Goal: Navigation & Orientation: Locate item on page

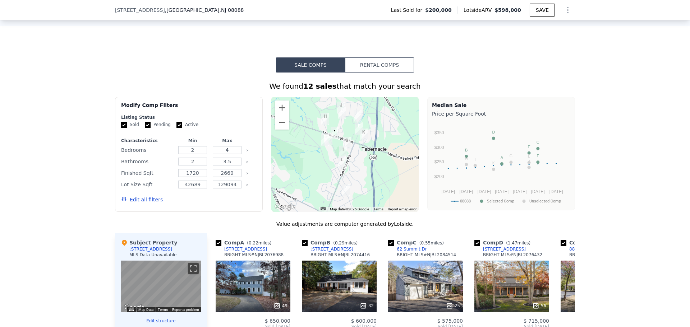
scroll to position [501, 0]
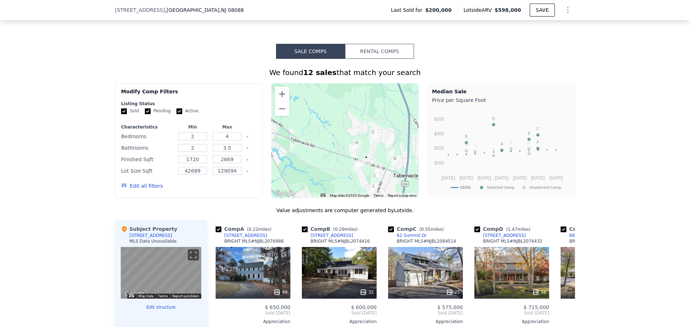
drag, startPoint x: 360, startPoint y: 148, endPoint x: 392, endPoint y: 189, distance: 51.8
click at [392, 189] on div at bounding box center [345, 140] width 148 height 115
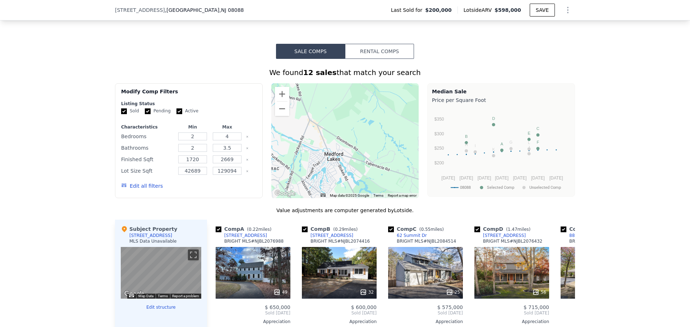
drag, startPoint x: 327, startPoint y: 160, endPoint x: 401, endPoint y: 183, distance: 77.4
click at [401, 183] on div at bounding box center [345, 140] width 148 height 115
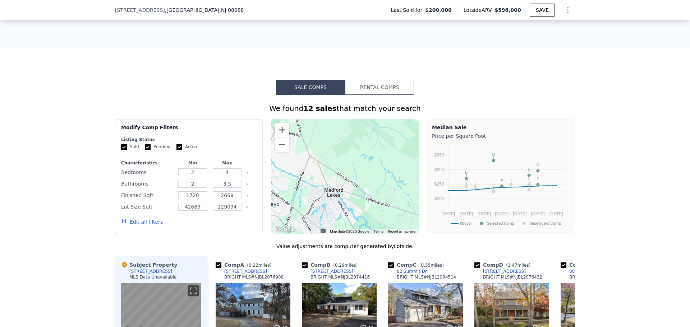
click at [283, 137] on button "Zoom in" at bounding box center [282, 130] width 14 height 14
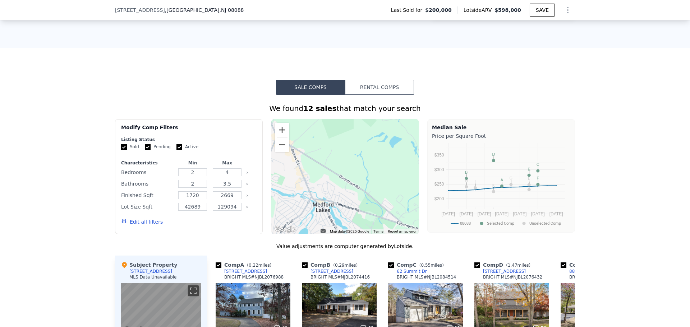
click at [283, 137] on button "Zoom in" at bounding box center [282, 130] width 14 height 14
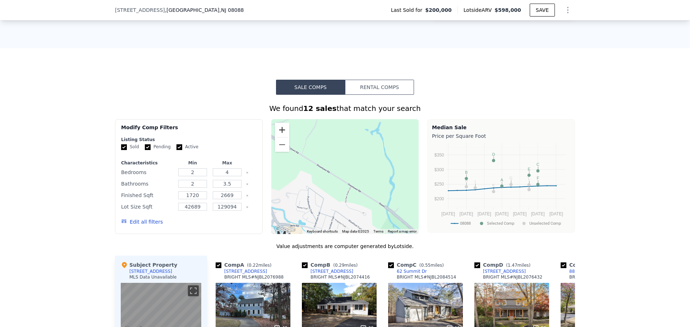
click at [283, 137] on button "Zoom in" at bounding box center [282, 130] width 14 height 14
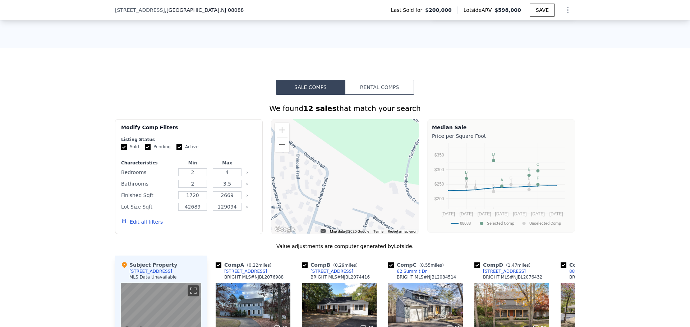
drag, startPoint x: 333, startPoint y: 202, endPoint x: 392, endPoint y: 118, distance: 102.9
click at [392, 118] on div "We found 12 sales that match your search Filters Map Prices Modify Comp Filters…" at bounding box center [345, 297] width 460 height 386
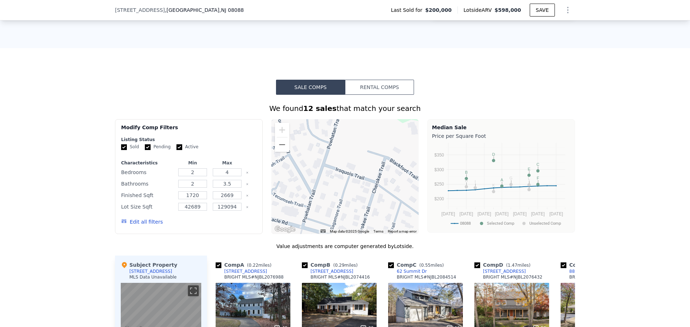
drag, startPoint x: 336, startPoint y: 206, endPoint x: 325, endPoint y: 146, distance: 61.2
click at [325, 146] on div at bounding box center [345, 176] width 148 height 115
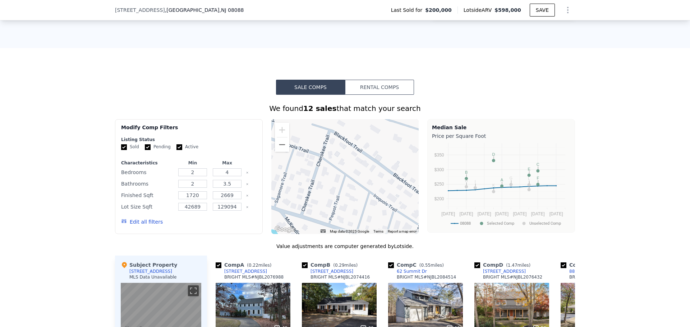
drag, startPoint x: 370, startPoint y: 182, endPoint x: 325, endPoint y: 169, distance: 47.2
click at [325, 169] on div at bounding box center [345, 176] width 148 height 115
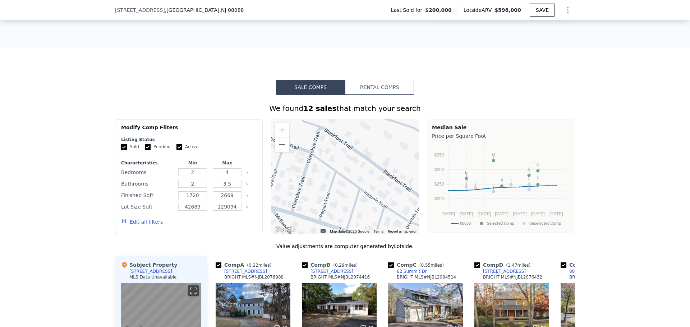
click at [332, 168] on div at bounding box center [345, 176] width 148 height 115
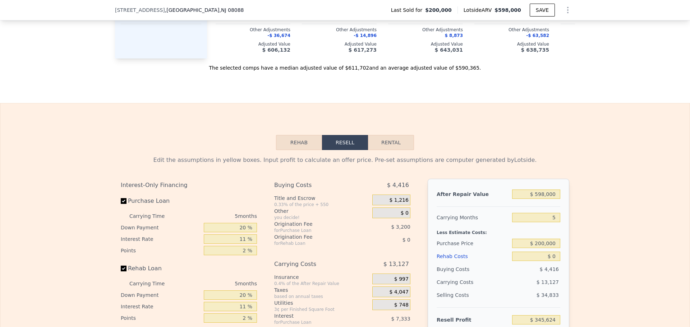
scroll to position [896, 0]
